Goal: Task Accomplishment & Management: Use online tool/utility

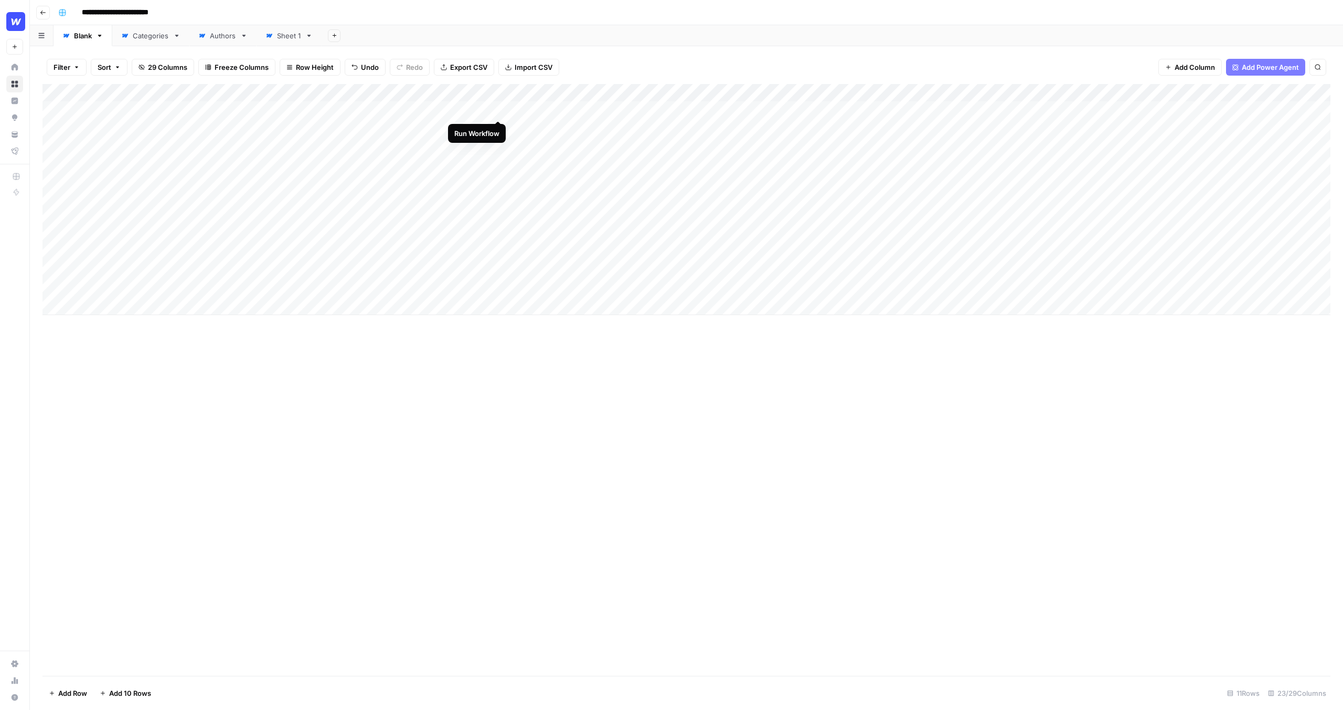
click at [498, 109] on div "Add Column" at bounding box center [687, 199] width 1288 height 231
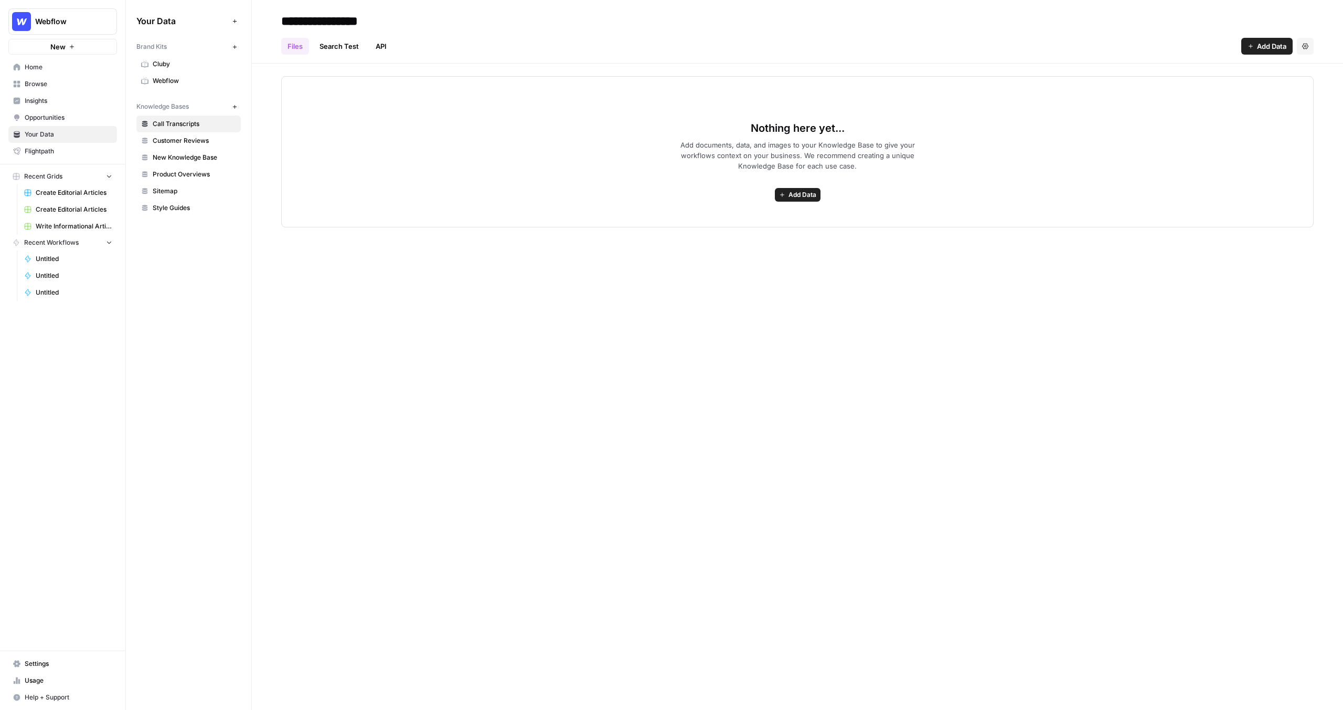
click at [76, 21] on span "Webflow" at bounding box center [66, 21] width 63 height 10
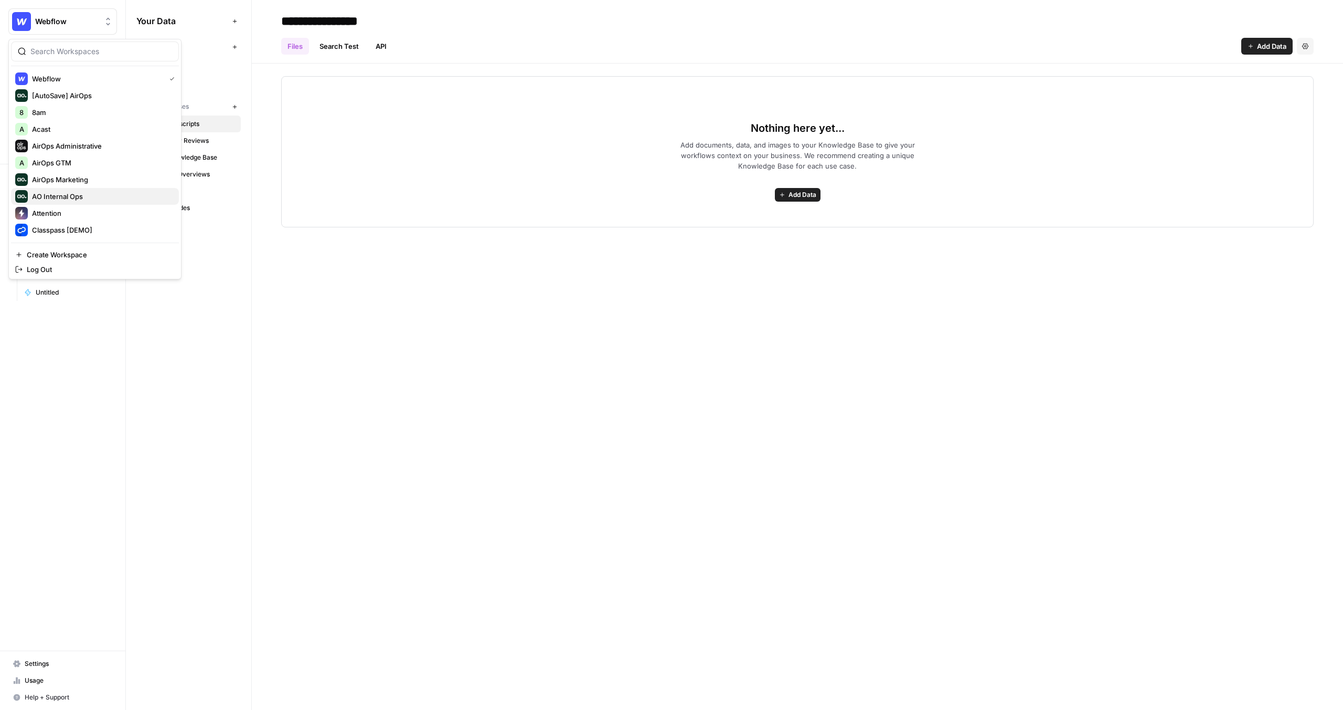
scroll to position [185, 0]
click at [87, 132] on span "[PERSON_NAME] Workspace" at bounding box center [101, 129] width 139 height 10
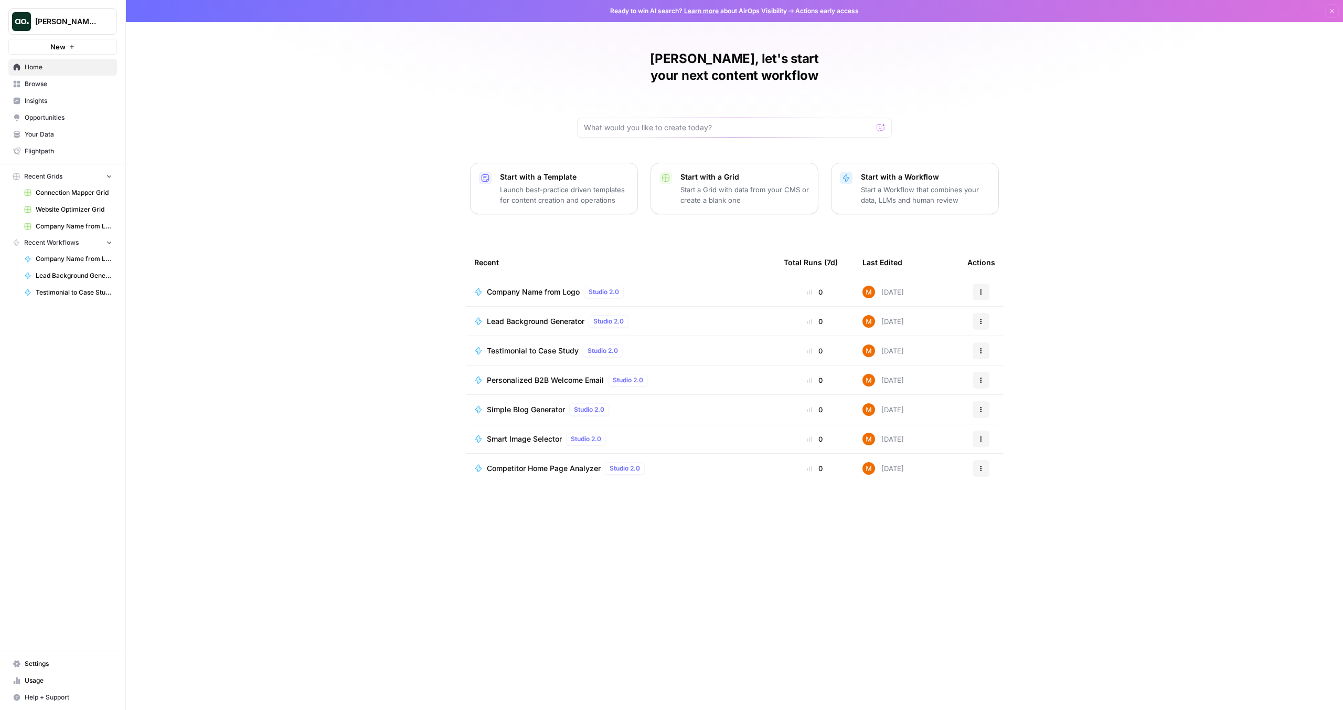
click at [67, 86] on span "Browse" at bounding box center [69, 83] width 88 height 9
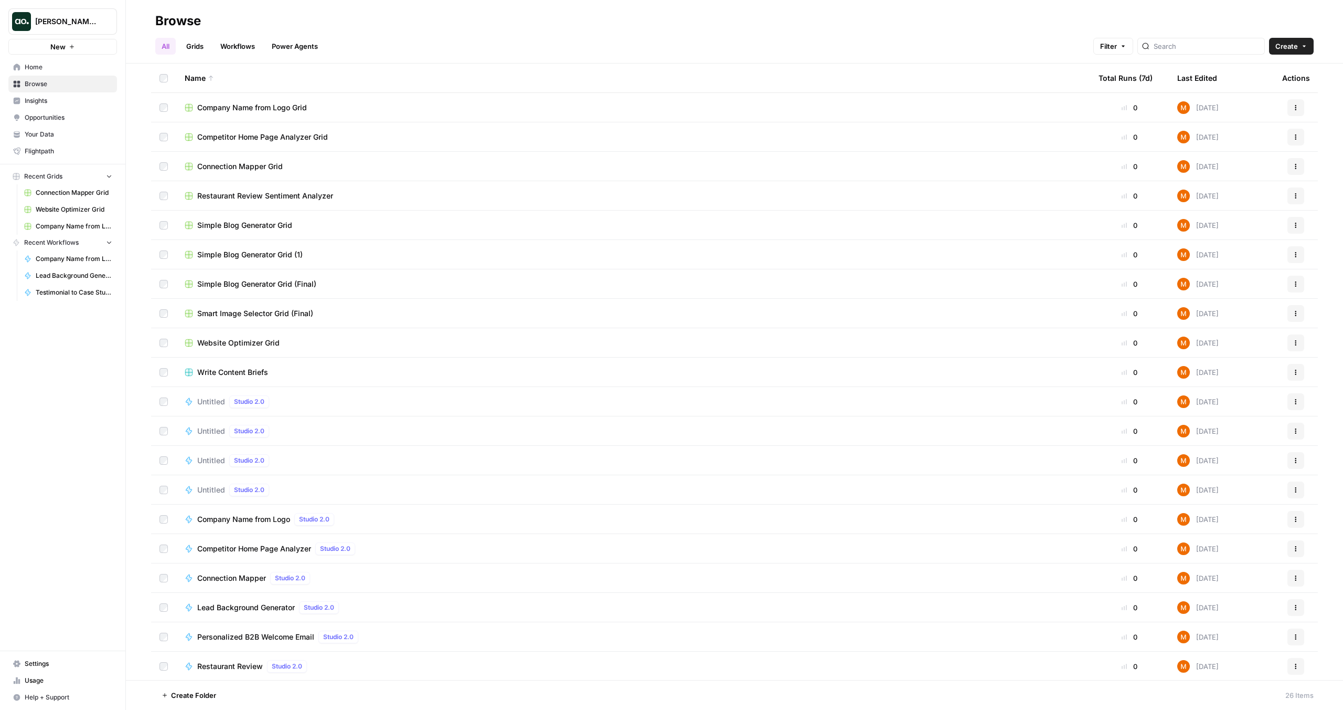
click at [67, 98] on span "Insights" at bounding box center [69, 100] width 88 height 9
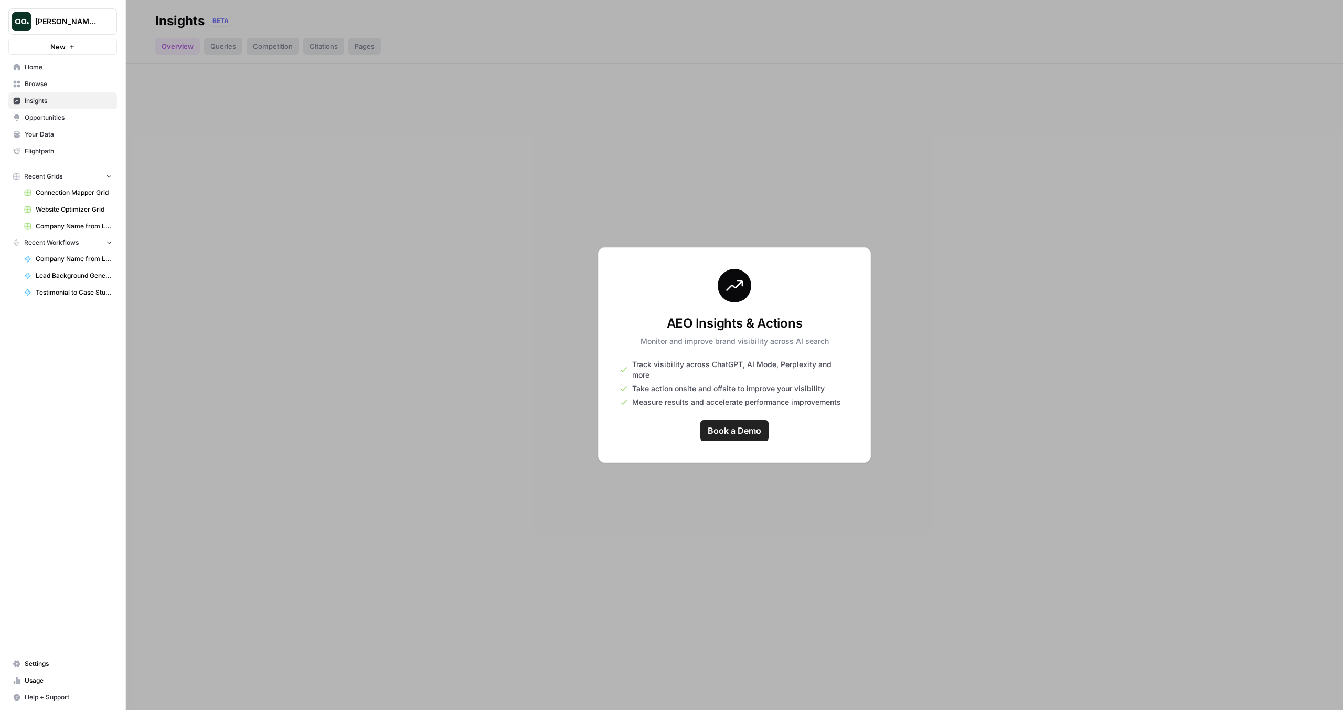
click at [66, 117] on span "Opportunities" at bounding box center [69, 117] width 88 height 9
click at [66, 133] on span "Your Data" at bounding box center [69, 134] width 88 height 9
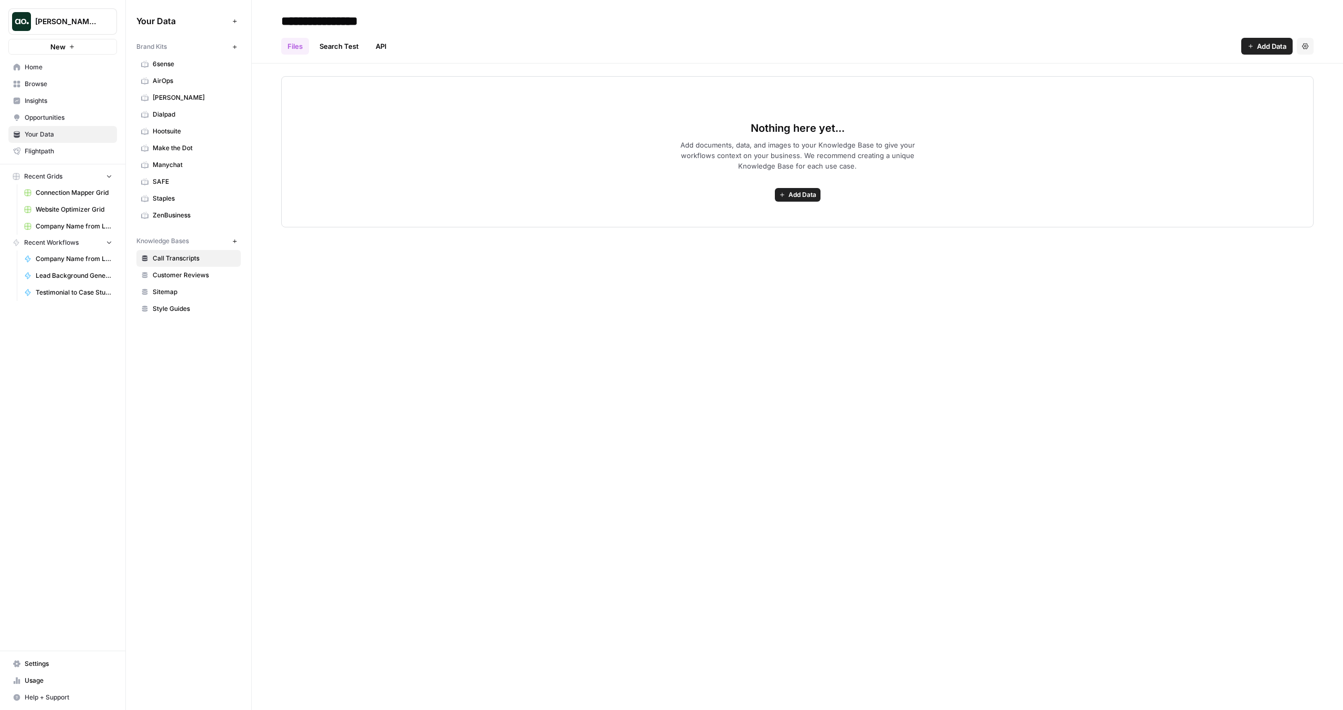
click at [196, 98] on span "Charlotte Tilbury" at bounding box center [194, 97] width 83 height 9
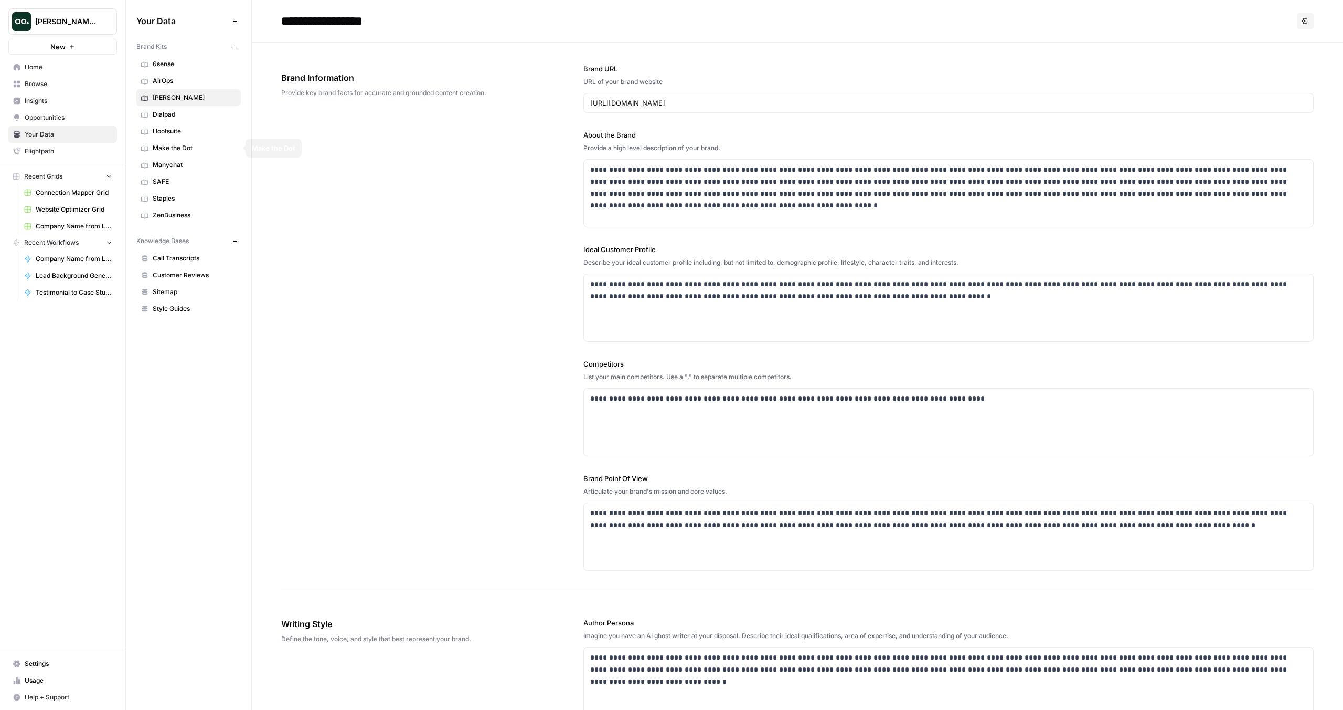
click at [185, 152] on span "Make the Dot" at bounding box center [194, 147] width 83 height 9
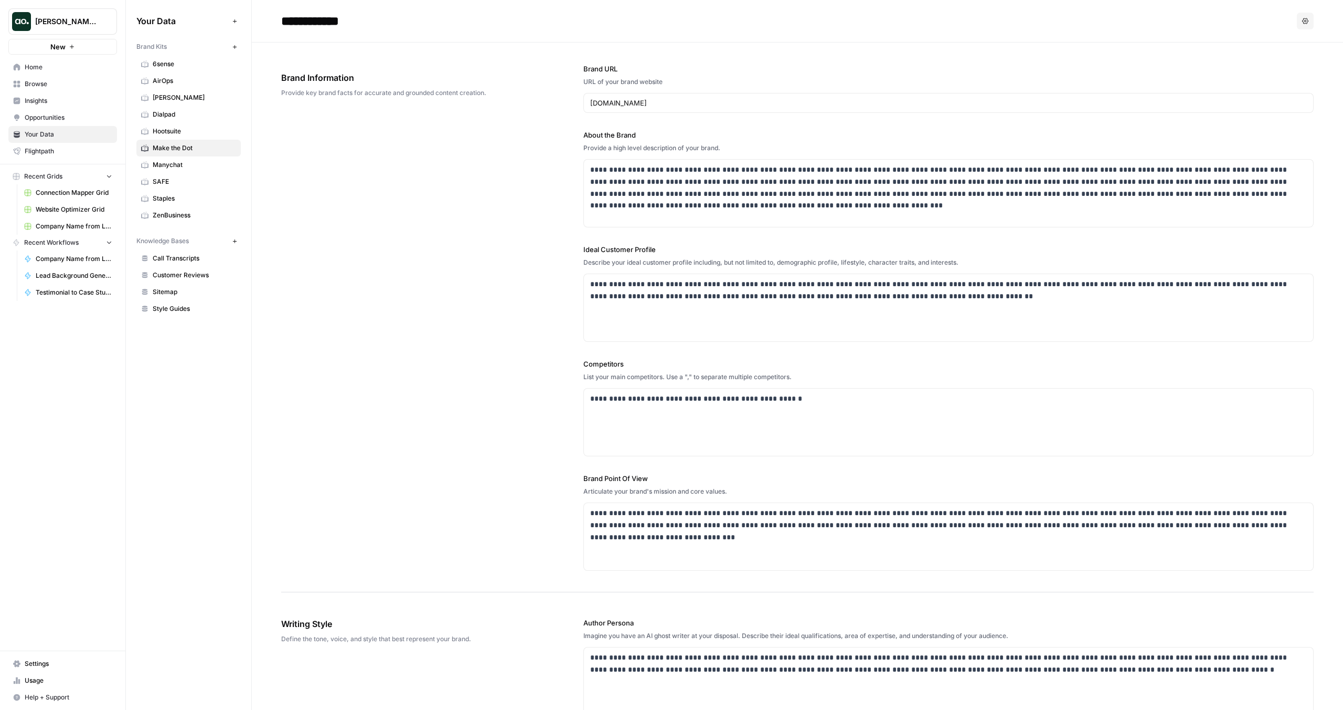
click at [1307, 23] on icon "button" at bounding box center [1306, 21] width 6 height 6
click at [1282, 66] on span "Delete" at bounding box center [1284, 69] width 34 height 10
click at [628, 134] on span "Yes" at bounding box center [629, 134] width 13 height 10
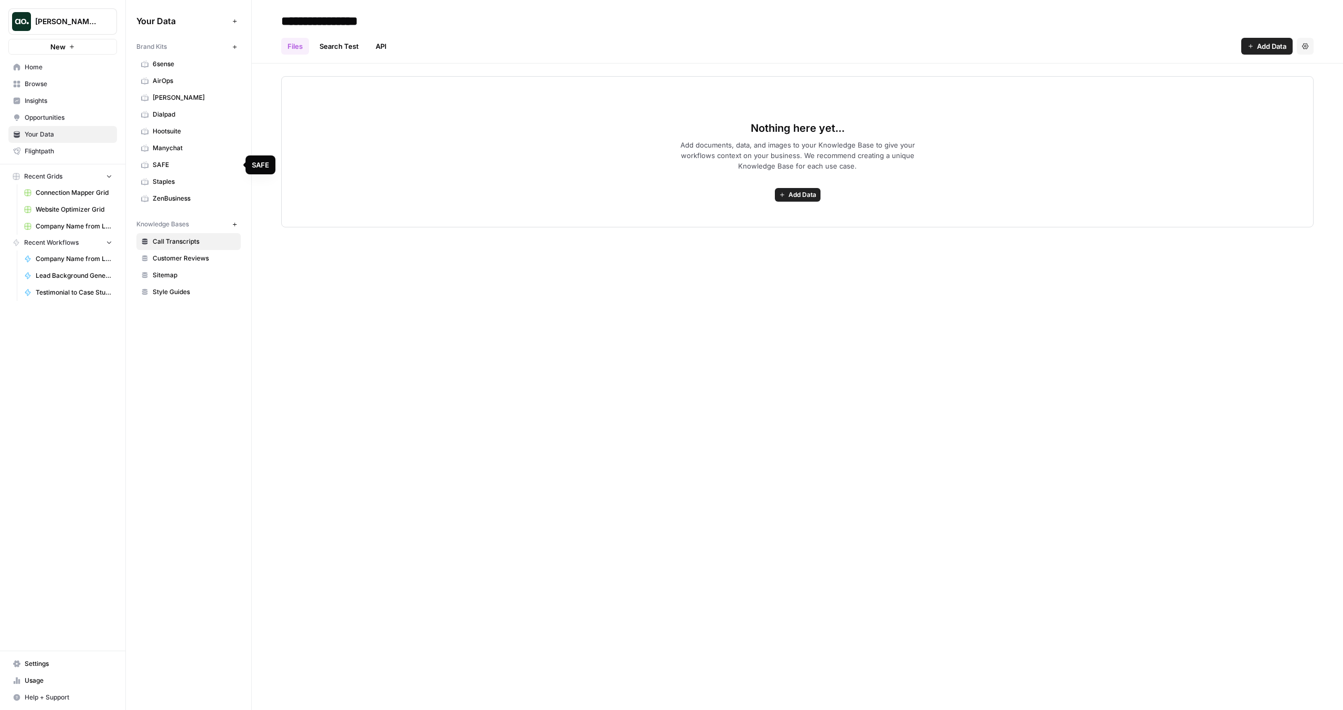
click at [222, 165] on span "SAFE" at bounding box center [194, 164] width 83 height 9
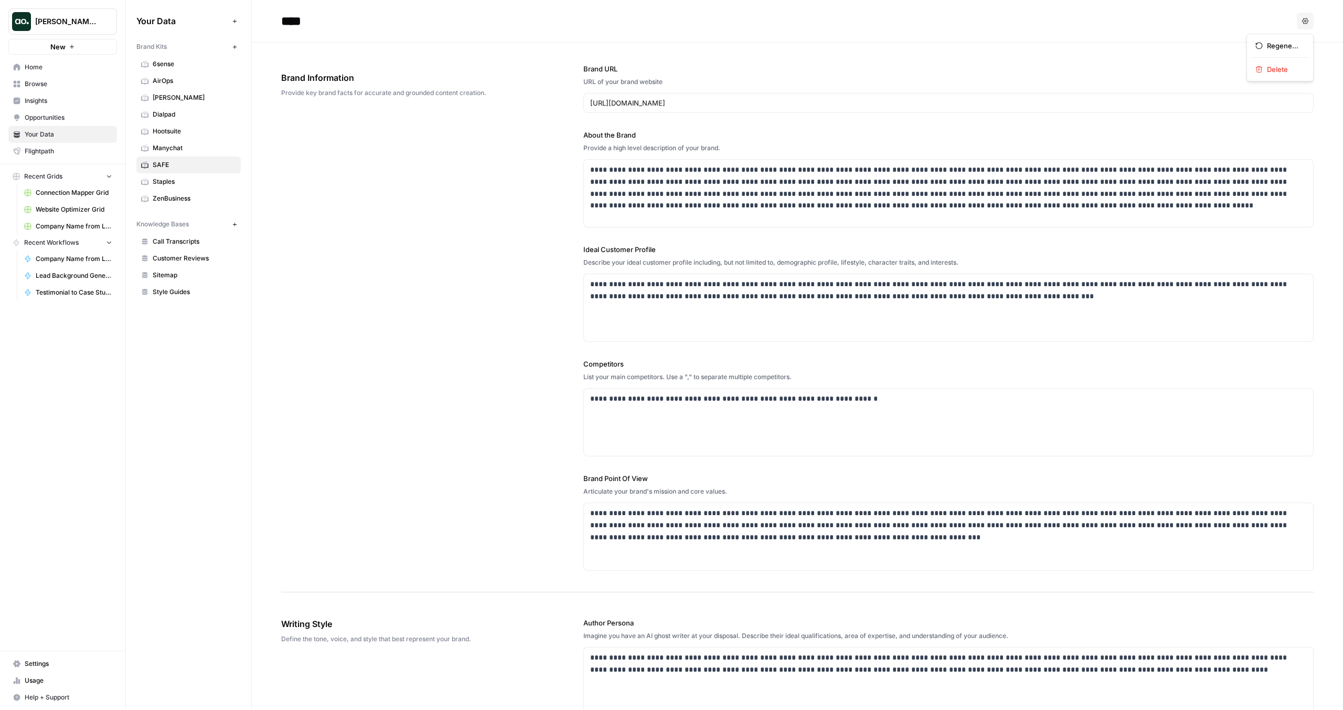
click at [1308, 22] on icon "button" at bounding box center [1306, 21] width 6 height 6
click at [1288, 68] on span "Delete" at bounding box center [1284, 69] width 34 height 10
click at [634, 135] on span "Yes" at bounding box center [629, 134] width 13 height 10
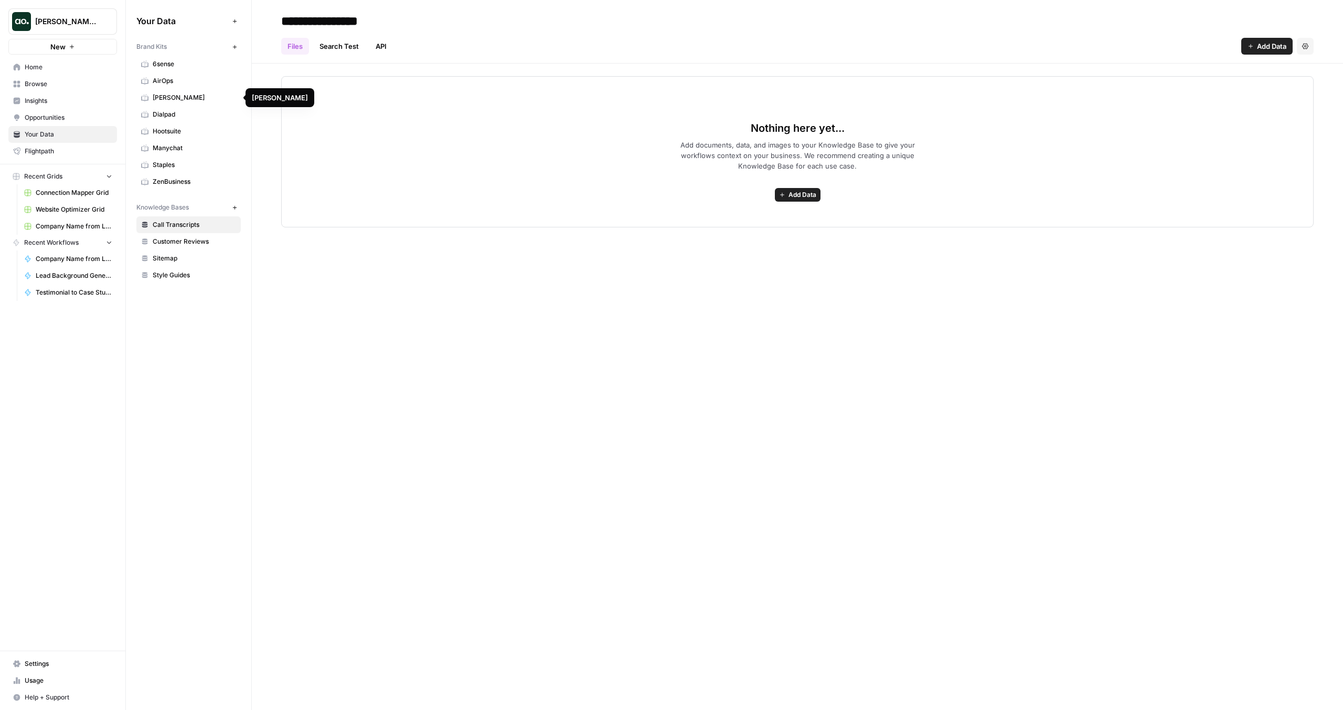
click at [210, 97] on span "Charlotte Tilbury" at bounding box center [194, 97] width 83 height 9
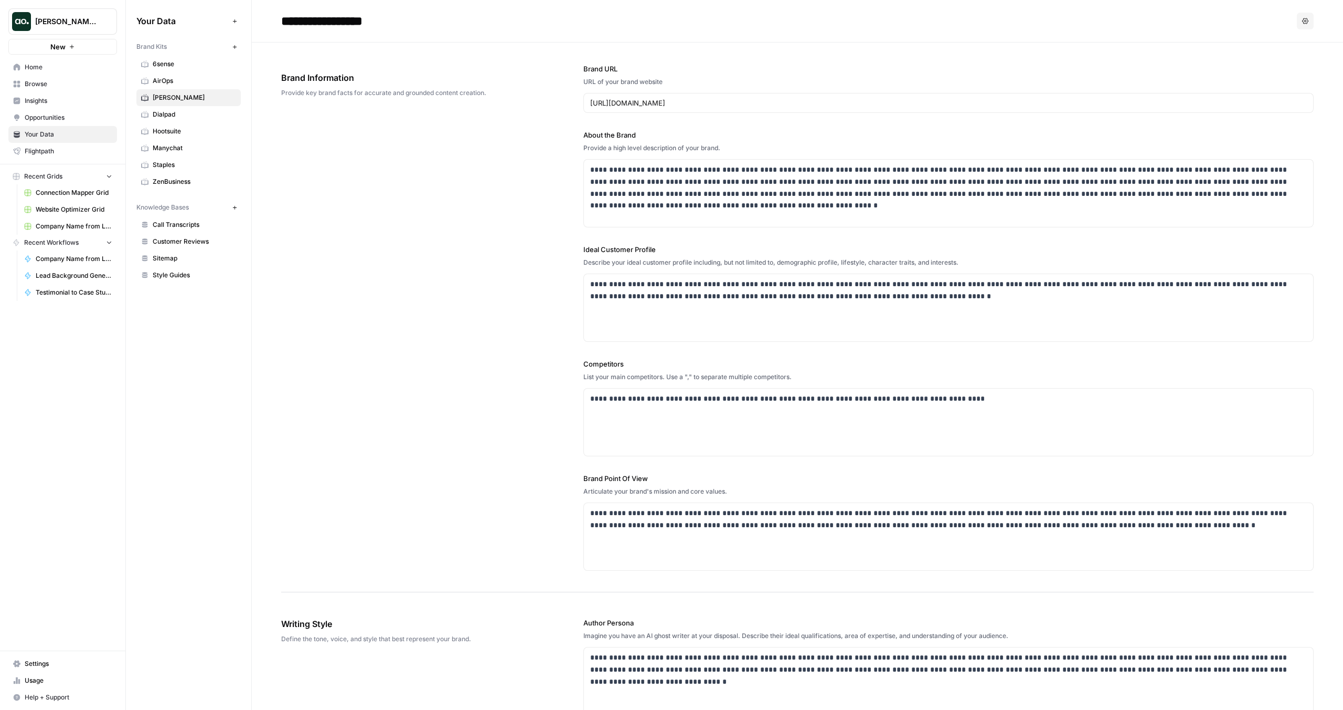
click at [202, 82] on span "AirOps" at bounding box center [194, 80] width 83 height 9
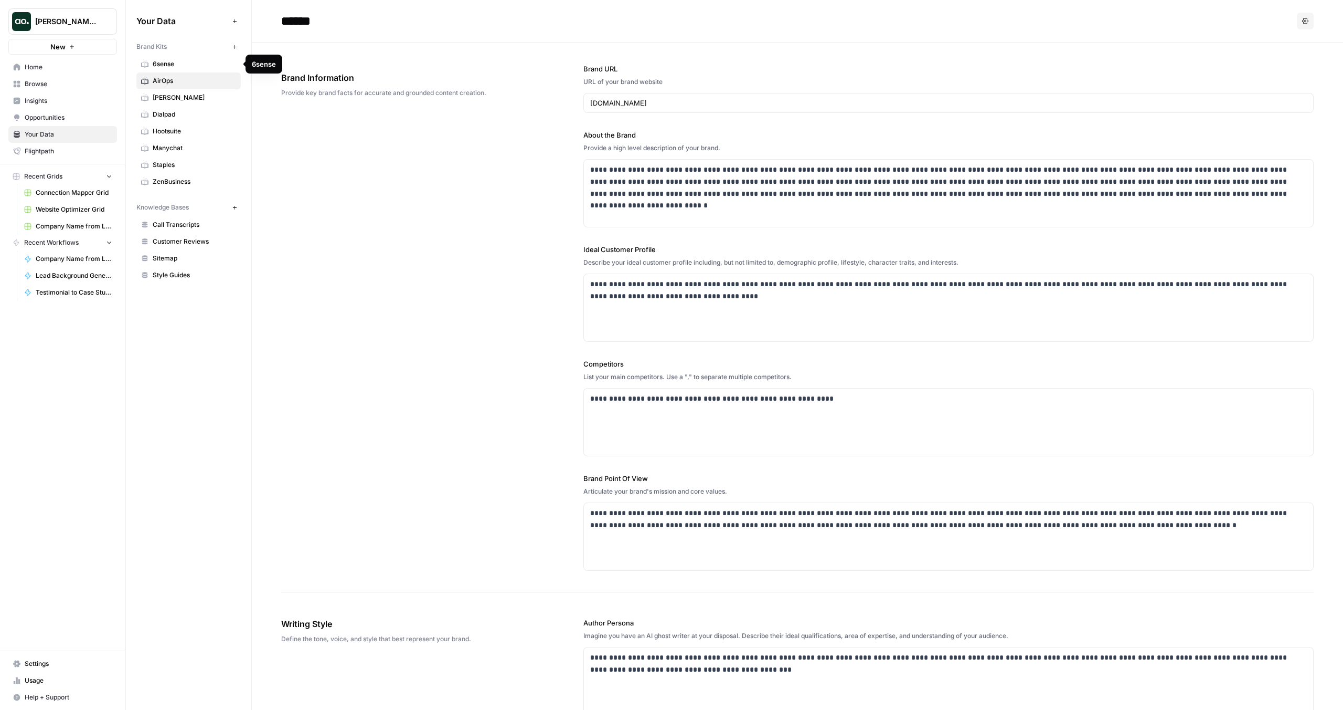
click at [202, 69] on link "6sense" at bounding box center [188, 64] width 104 height 17
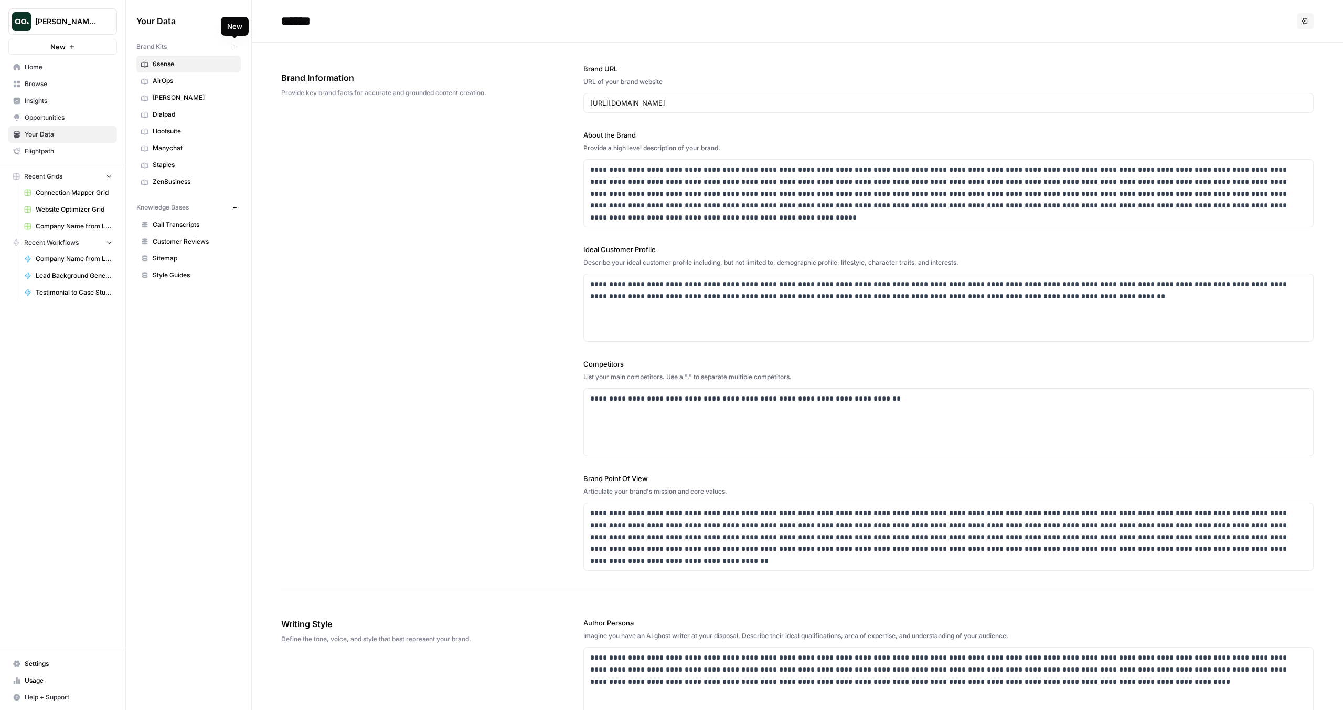
click at [235, 48] on icon "button" at bounding box center [235, 47] width 6 height 6
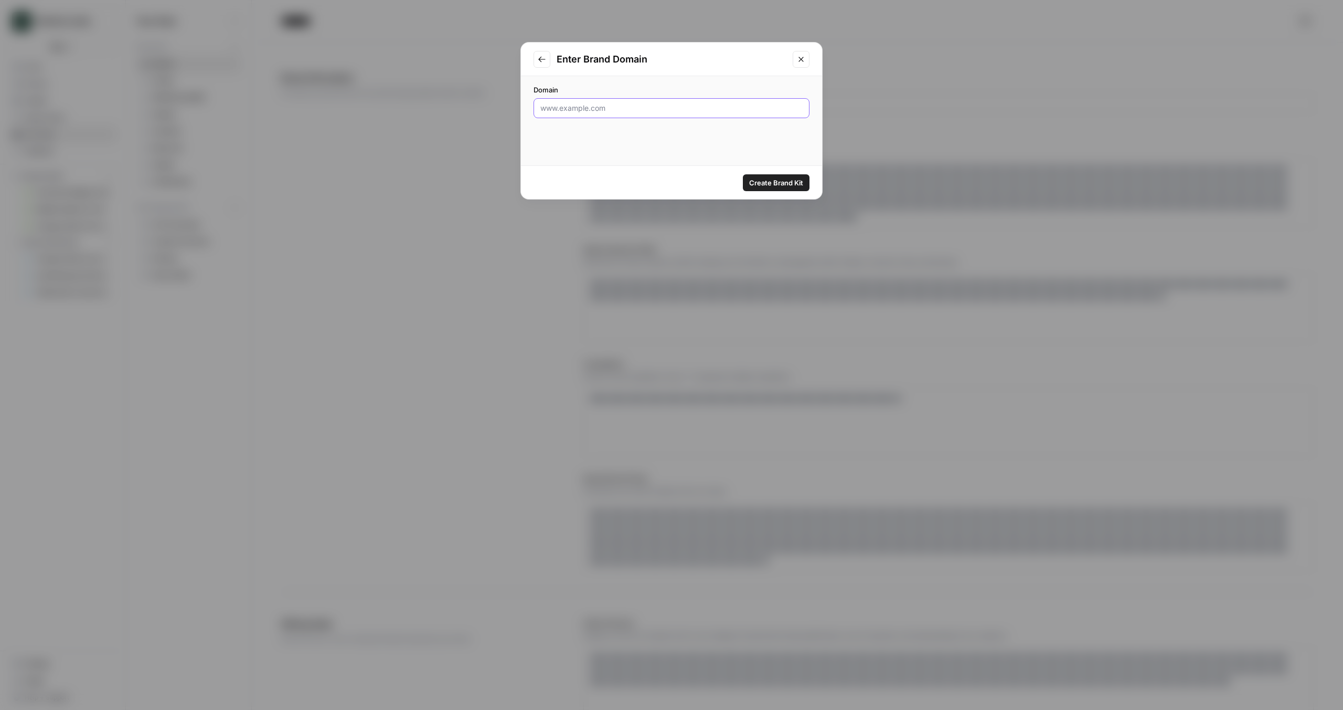
click at [591, 104] on input "Domain" at bounding box center [672, 108] width 262 height 10
click at [703, 103] on input "Domain" at bounding box center [672, 108] width 262 height 10
click at [711, 109] on input "Domain" at bounding box center [672, 108] width 262 height 10
click at [698, 86] on label "Domain" at bounding box center [672, 89] width 276 height 10
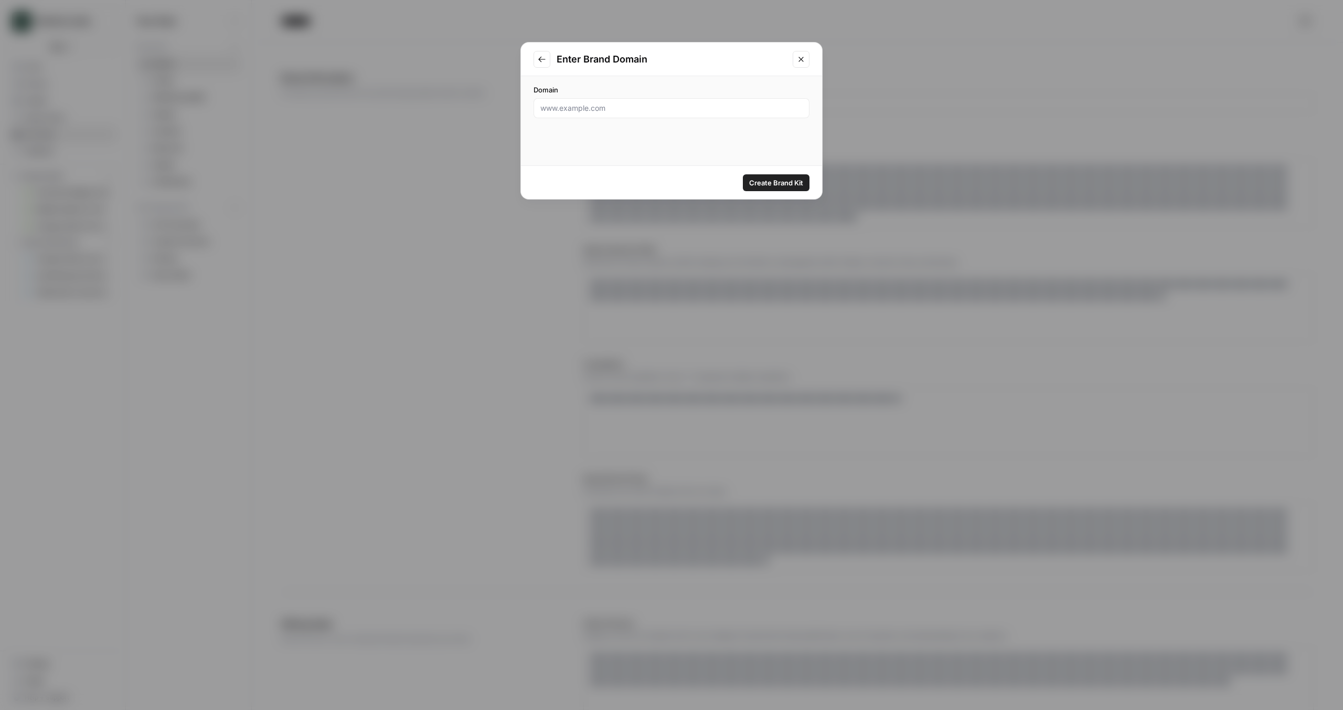
click at [698, 103] on input "Domain" at bounding box center [672, 108] width 262 height 10
click at [681, 109] on input "Domain" at bounding box center [672, 108] width 262 height 10
click at [681, 77] on div "Domain" at bounding box center [671, 101] width 301 height 50
click at [615, 109] on input "Domain" at bounding box center [672, 108] width 262 height 10
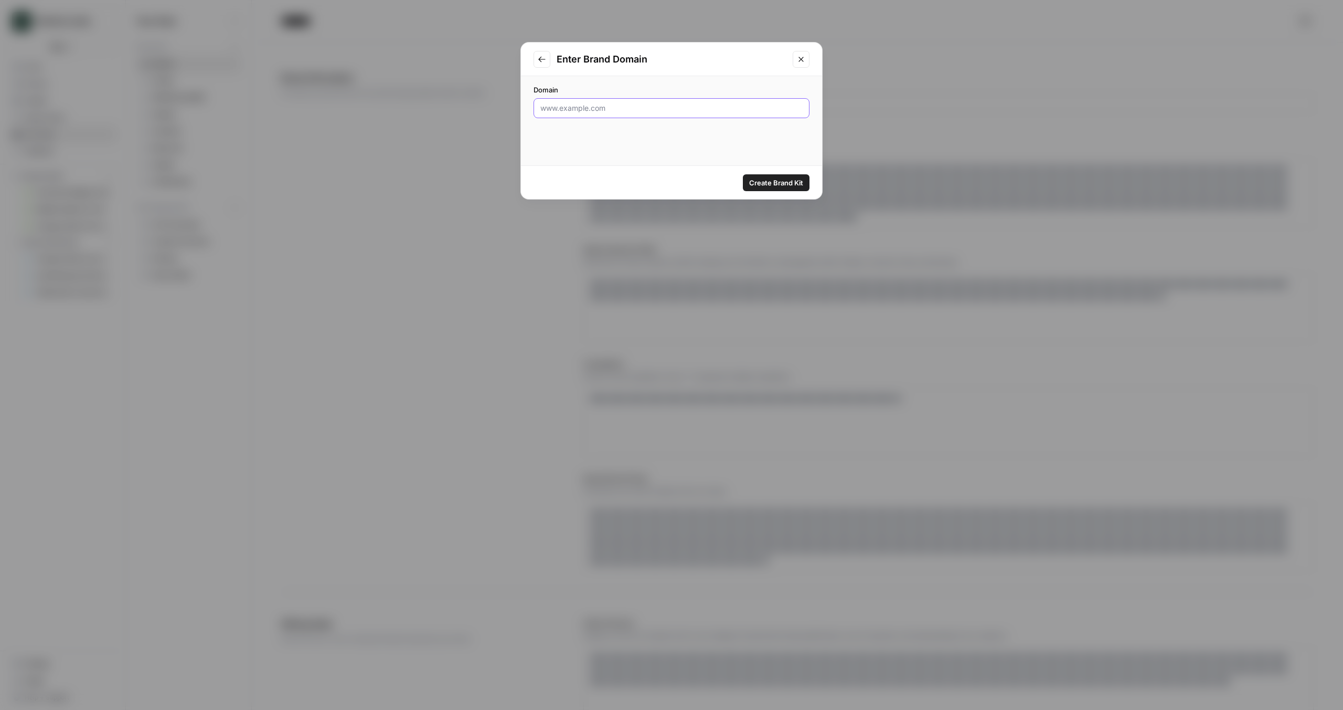
click at [615, 109] on input "Domain" at bounding box center [672, 108] width 262 height 10
paste input "https://www.splashtop.com/https://www.splashtop.com/"
click at [616, 111] on input "https://www.splashtop.com/https://www.splashtop.com/" at bounding box center [672, 108] width 262 height 10
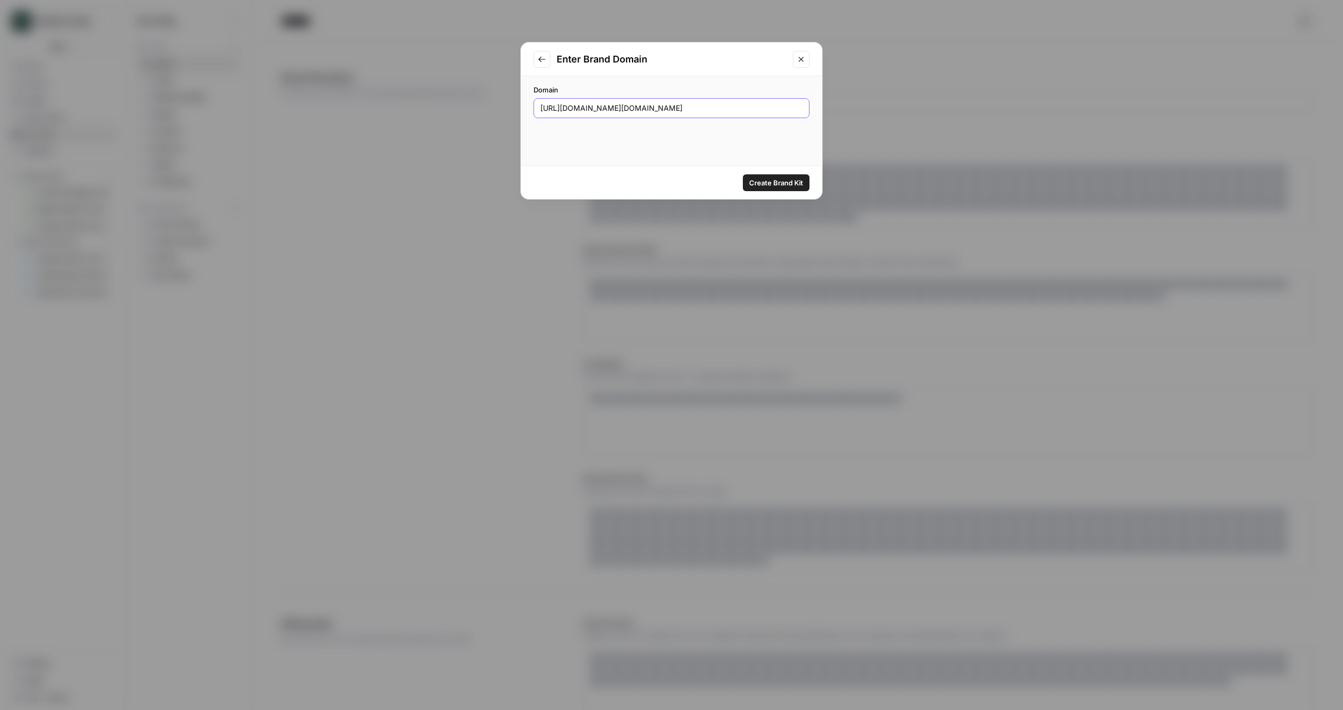
paste input "text"
type input "https://www.splashtop.com/"
click at [755, 174] on button "Create Brand Kit" at bounding box center [776, 182] width 67 height 17
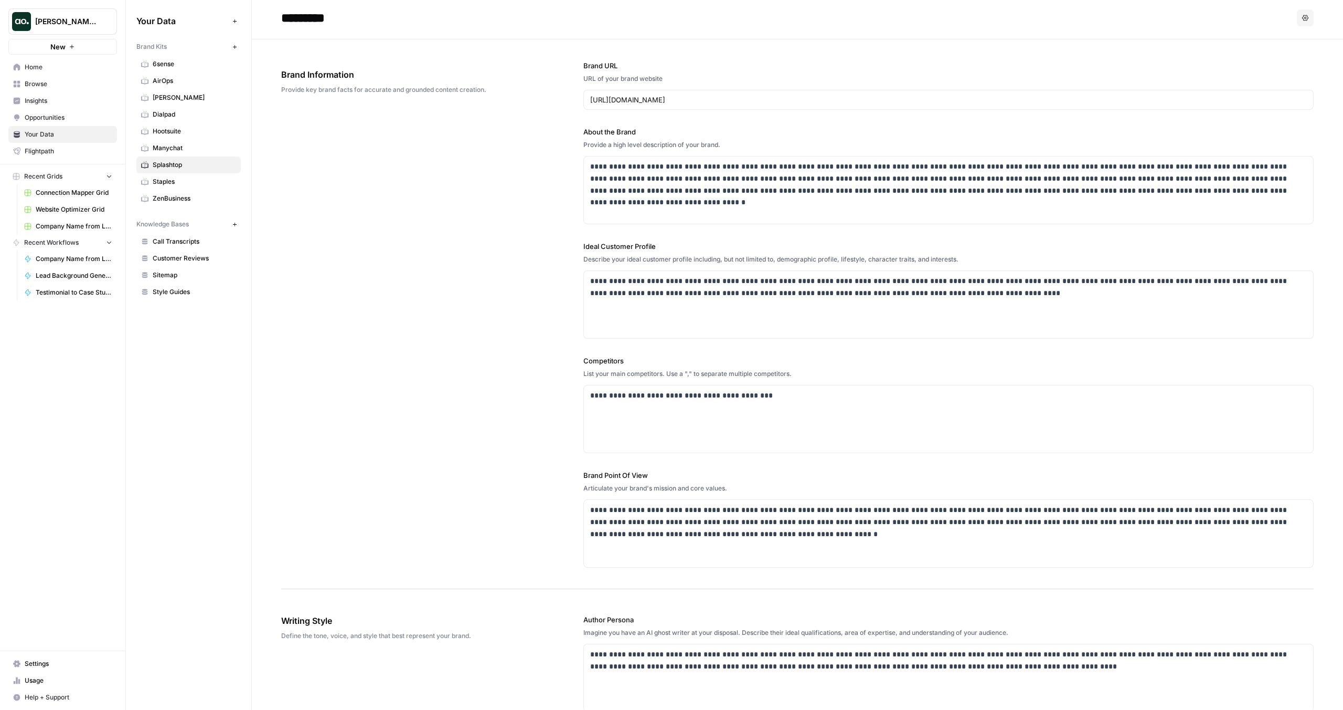
scroll to position [4, 0]
click at [234, 46] on icon "button" at bounding box center [235, 47] width 6 height 6
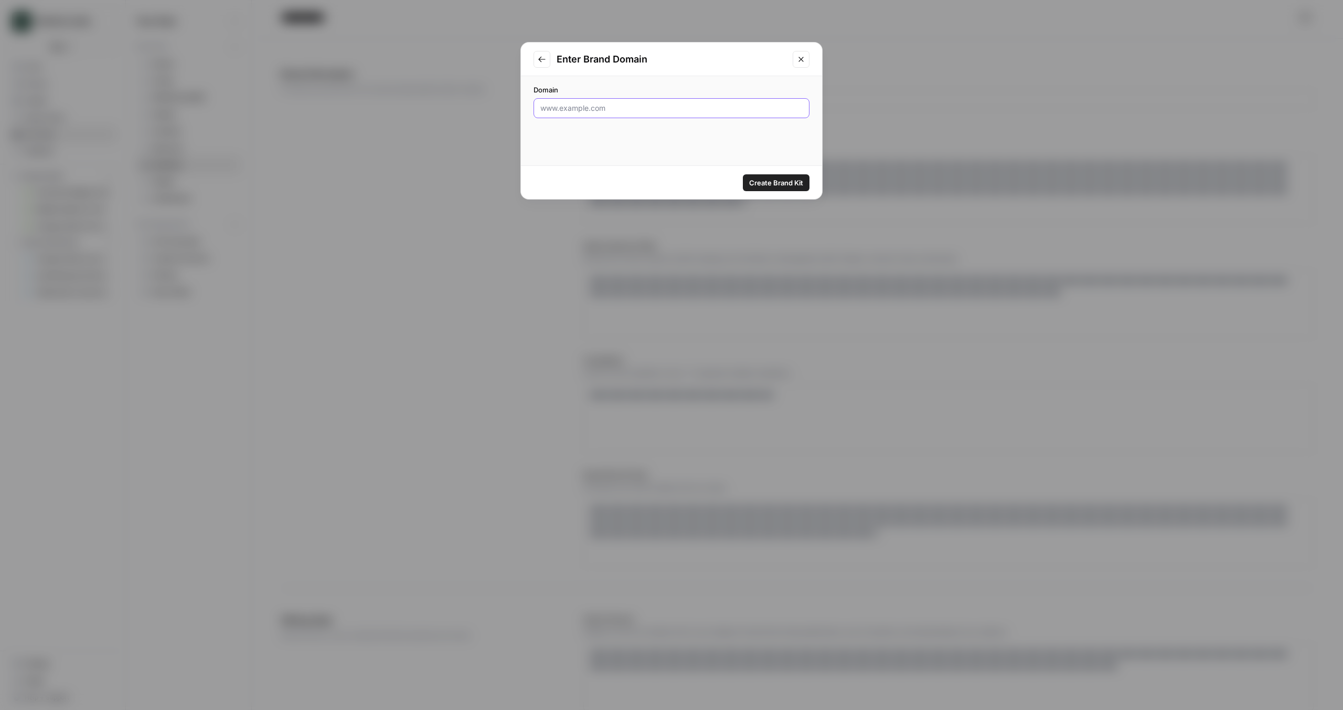
click at [600, 107] on input "Domain" at bounding box center [672, 108] width 262 height 10
paste input "https://www.solarwinds.com/"
type input "https://www.solarwinds.com/"
click at [778, 186] on span "Create Brand Kit" at bounding box center [776, 182] width 54 height 10
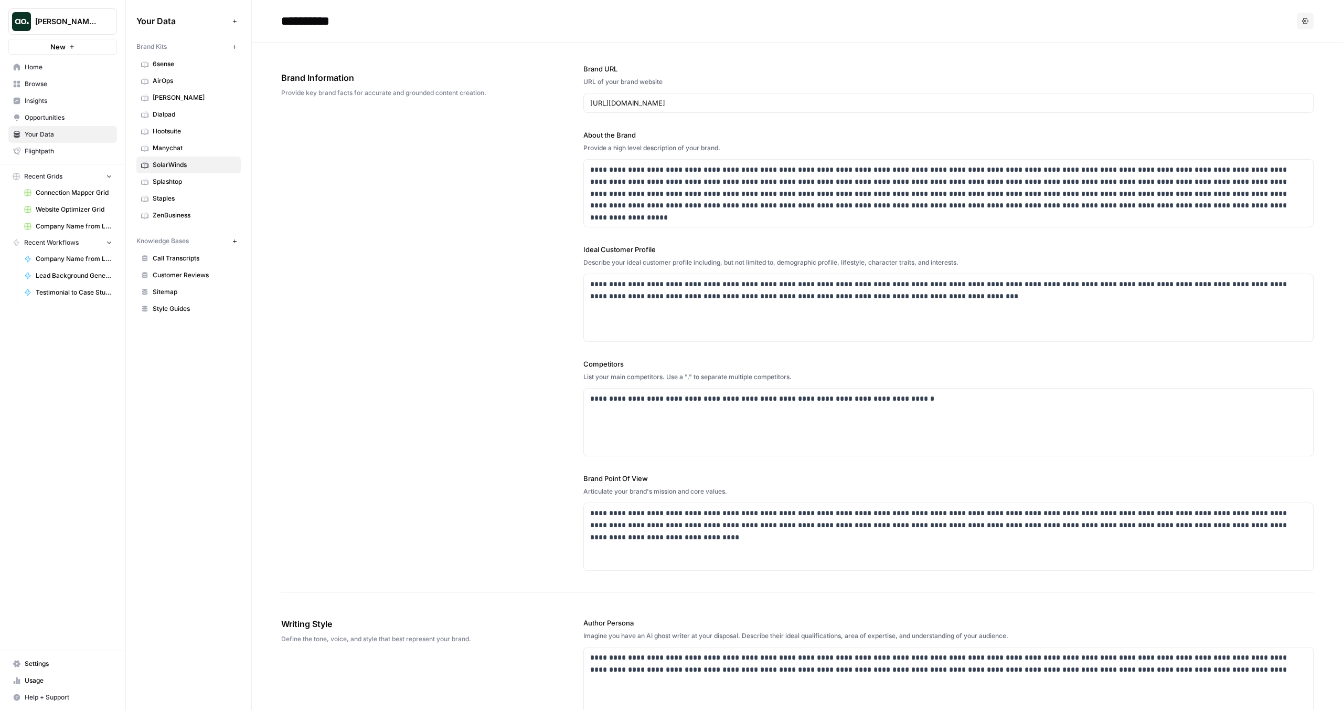
click at [161, 178] on span "Splashtop" at bounding box center [194, 181] width 83 height 9
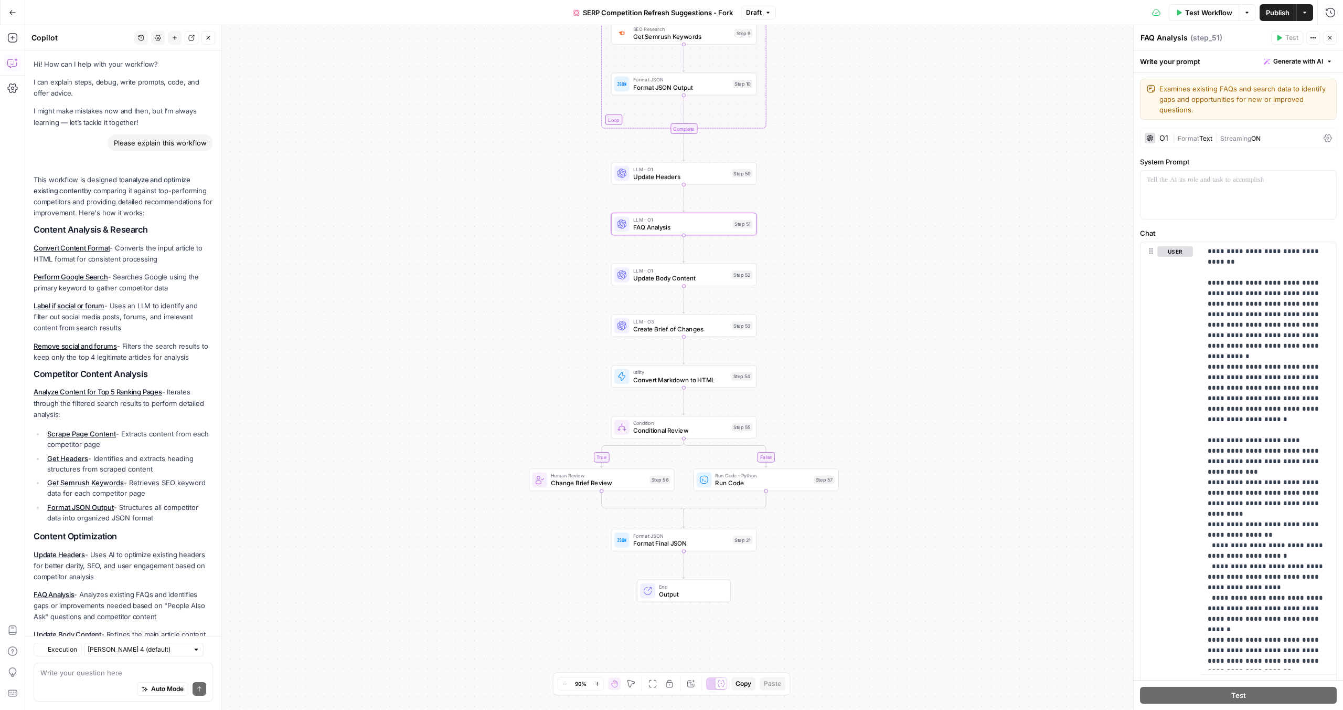
scroll to position [914, 0]
